Goal: Information Seeking & Learning: Learn about a topic

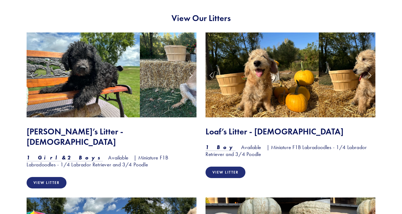
scroll to position [436, 0]
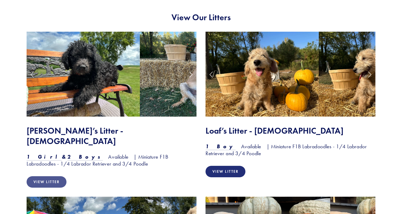
click at [51, 176] on link "View Litter" at bounding box center [47, 181] width 40 height 11
click at [278, 95] on img at bounding box center [262, 74] width 113 height 85
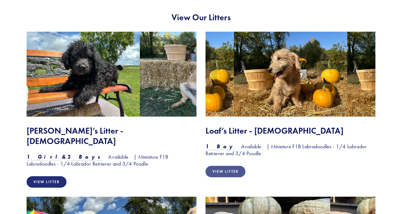
click at [227, 169] on link "View Litter" at bounding box center [226, 171] width 40 height 11
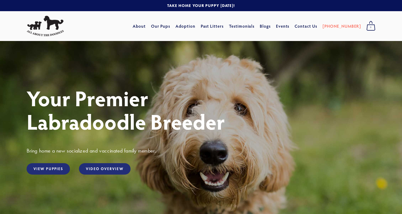
scroll to position [0, 0]
click at [170, 27] on link "Our Pups" at bounding box center [160, 26] width 19 height 10
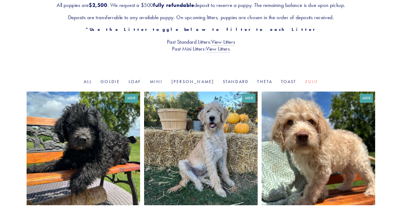
scroll to position [116, 0]
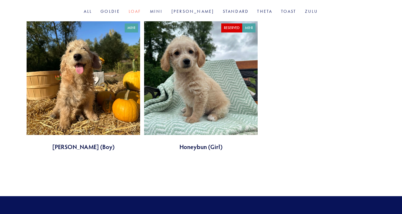
scroll to position [186, 0]
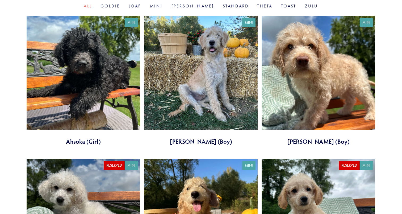
scroll to position [191, 0]
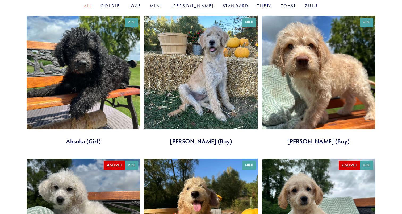
click at [320, 84] on link at bounding box center [319, 81] width 114 height 130
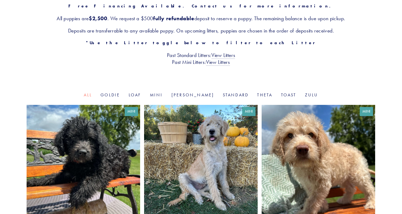
scroll to position [101, 0]
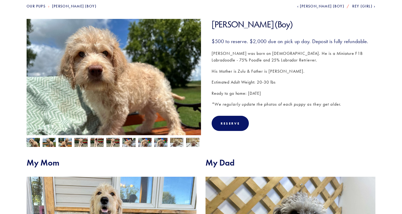
scroll to position [69, 0]
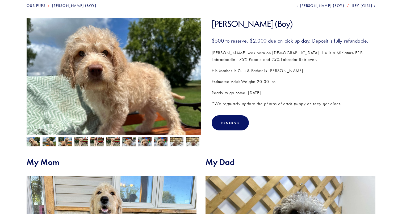
click at [49, 141] on img at bounding box center [49, 142] width 13 height 10
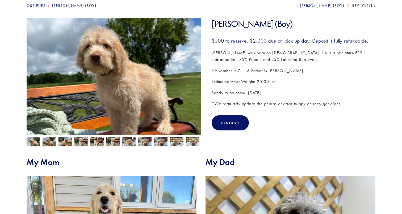
click at [66, 142] on img at bounding box center [65, 142] width 13 height 10
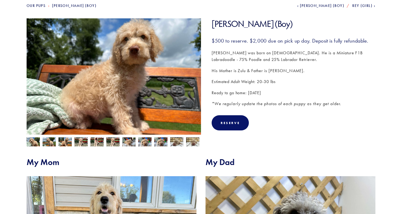
click at [79, 143] on img at bounding box center [80, 142] width 13 height 10
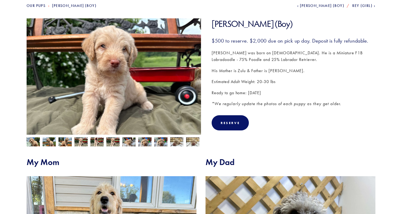
click at [97, 143] on img at bounding box center [96, 142] width 13 height 10
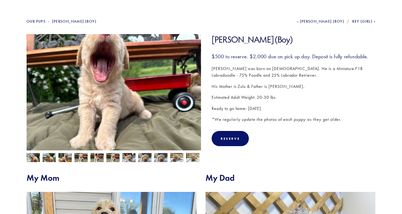
scroll to position [53, 0]
click at [162, 160] on img at bounding box center [160, 158] width 13 height 10
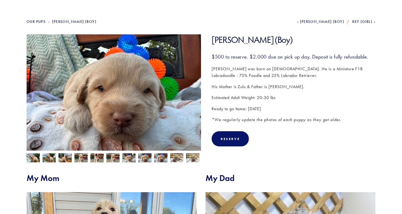
click at [176, 159] on img at bounding box center [176, 158] width 13 height 10
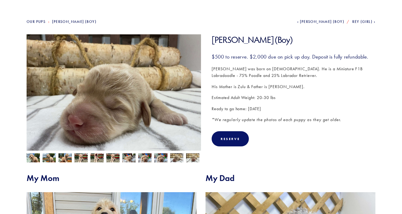
click at [194, 158] on img at bounding box center [192, 158] width 13 height 10
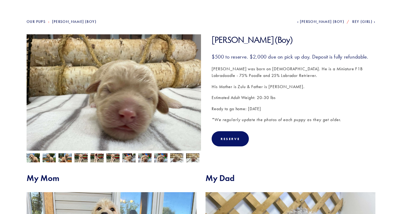
click at [160, 158] on img at bounding box center [160, 158] width 13 height 10
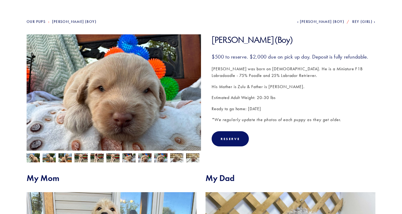
click at [144, 160] on img at bounding box center [144, 158] width 13 height 10
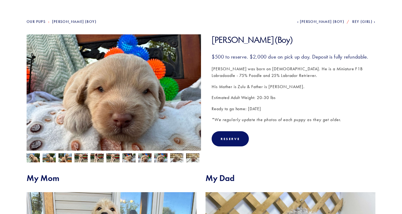
click at [128, 159] on img at bounding box center [128, 158] width 13 height 10
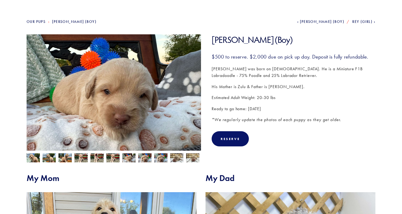
click at [114, 158] on img at bounding box center [112, 158] width 13 height 10
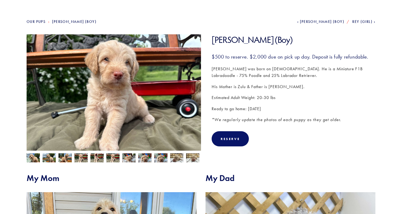
click at [96, 158] on img at bounding box center [96, 158] width 13 height 10
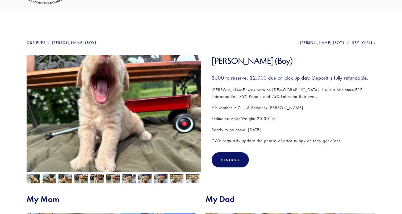
scroll to position [31, 0]
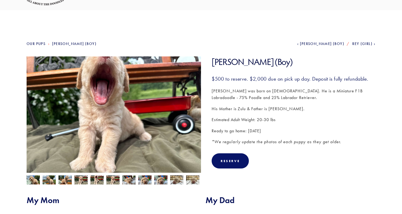
click at [82, 183] on img at bounding box center [80, 180] width 13 height 10
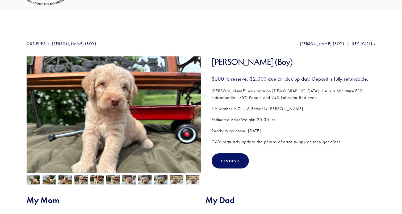
click at [66, 180] on img at bounding box center [65, 180] width 13 height 10
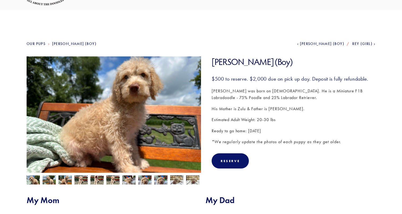
click at [50, 182] on img at bounding box center [49, 180] width 13 height 10
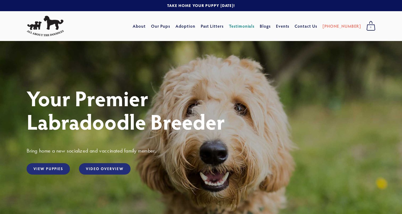
click at [253, 27] on link "Testimonials" at bounding box center [242, 26] width 26 height 10
